Goal: Task Accomplishment & Management: Use online tool/utility

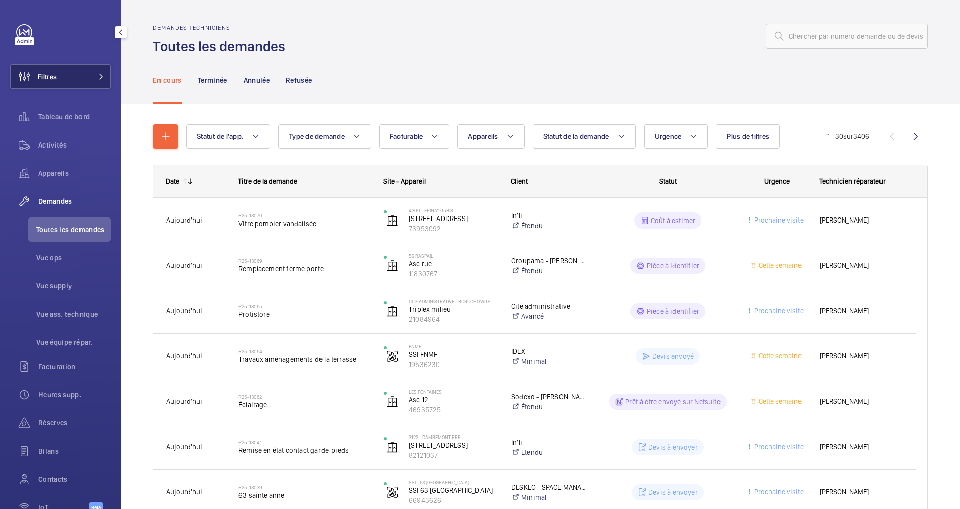
click at [82, 74] on button "Filtres" at bounding box center [60, 76] width 101 height 24
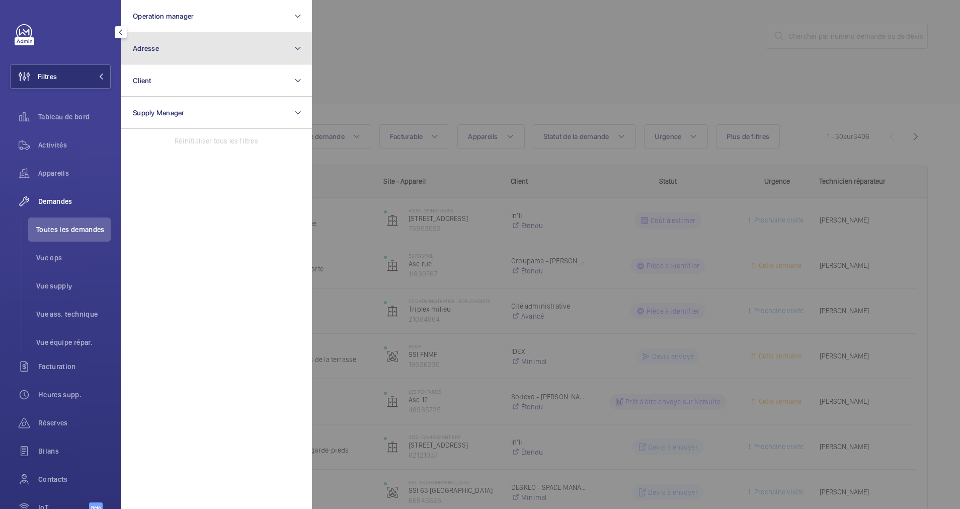
click at [172, 57] on button "Adresse" at bounding box center [216, 48] width 191 height 32
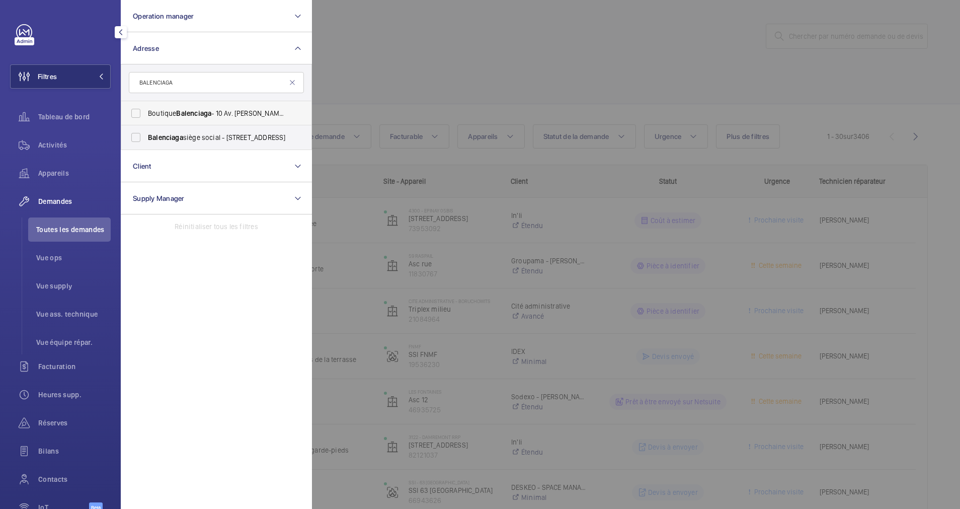
type input "BALENCIAGA"
click at [151, 115] on span "Boutique Balenciaga - 10 Av. [PERSON_NAME], [GEOGRAPHIC_DATA]" at bounding box center [217, 113] width 138 height 10
click at [146, 115] on input "Boutique Balenciaga - 10 Av. [PERSON_NAME], [GEOGRAPHIC_DATA]" at bounding box center [136, 113] width 20 height 20
checkbox input "true"
click at [52, 477] on span "Contacts" at bounding box center [74, 479] width 72 height 10
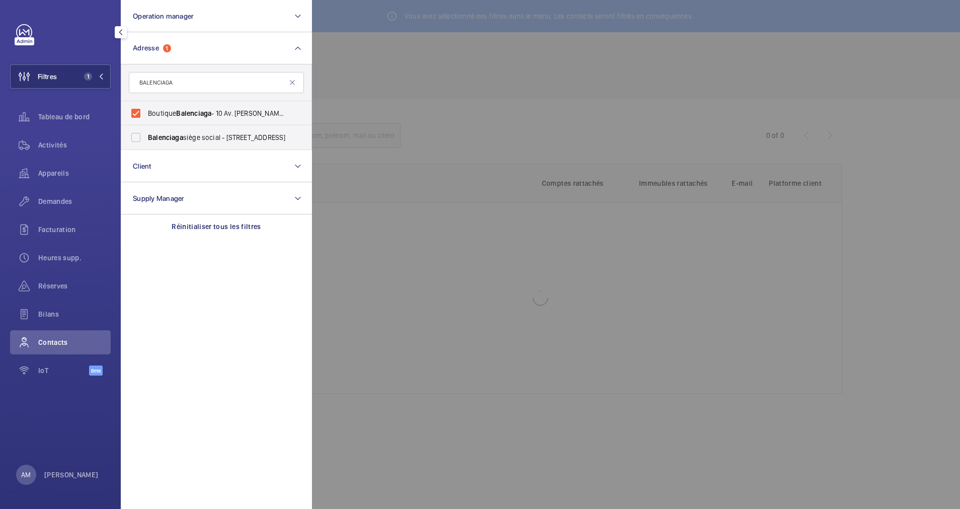
click at [408, 100] on div at bounding box center [792, 254] width 960 height 509
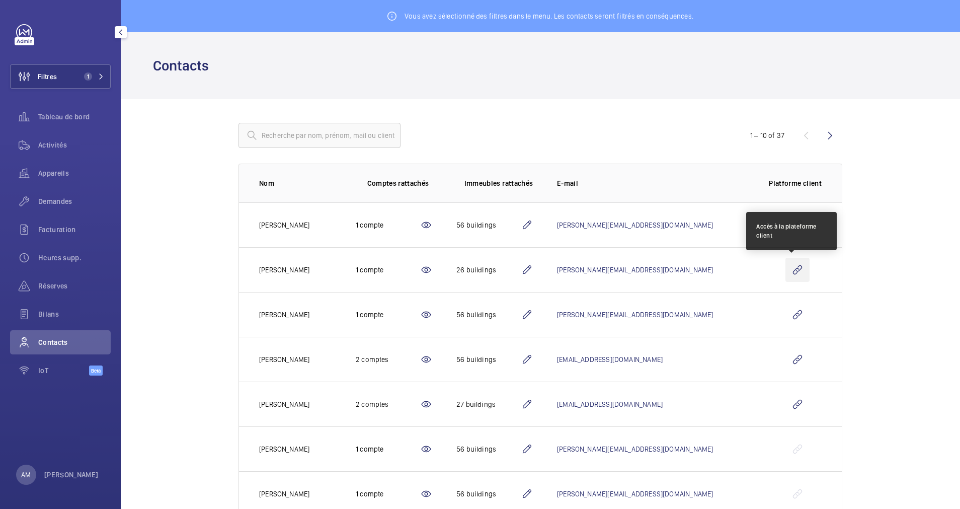
click at [790, 266] on wm-front-icon-button at bounding box center [797, 270] width 24 height 24
